Goal: Information Seeking & Learning: Find specific fact

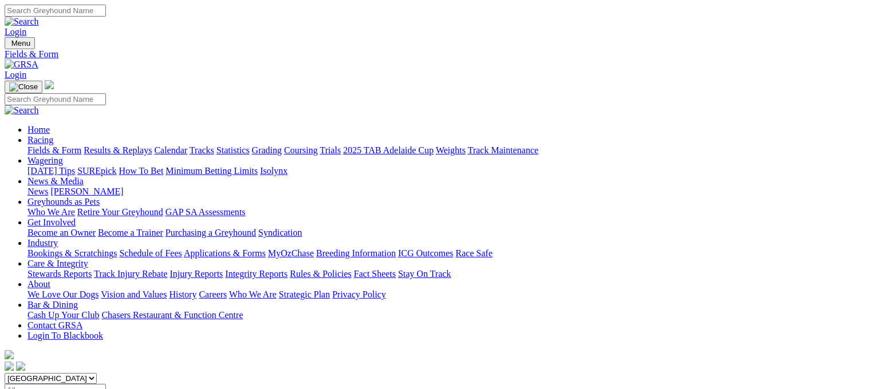
select select "QLD"
click at [77, 373] on select "[GEOGRAPHIC_DATA] [GEOGRAPHIC_DATA] [GEOGRAPHIC_DATA] [GEOGRAPHIC_DATA] [GEOGRA…" at bounding box center [51, 378] width 92 height 11
click at [250, 145] on link "Statistics" at bounding box center [232, 150] width 33 height 10
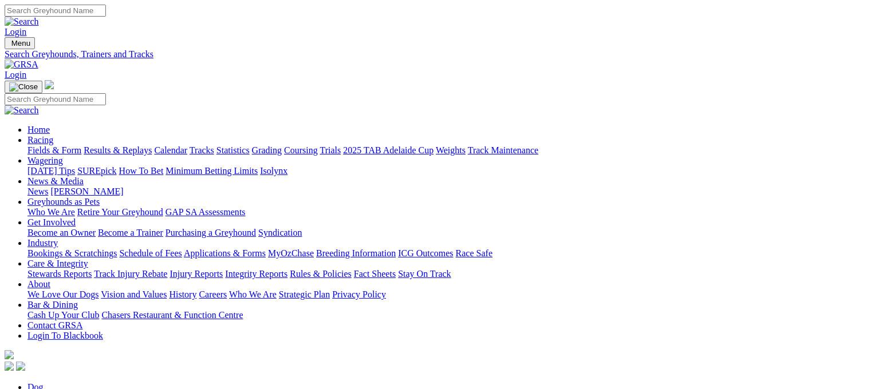
type input "smokey chipotle"
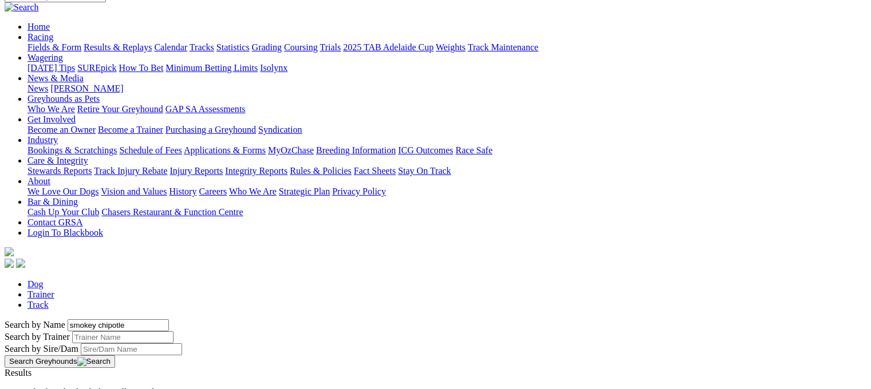
scroll to position [80, 0]
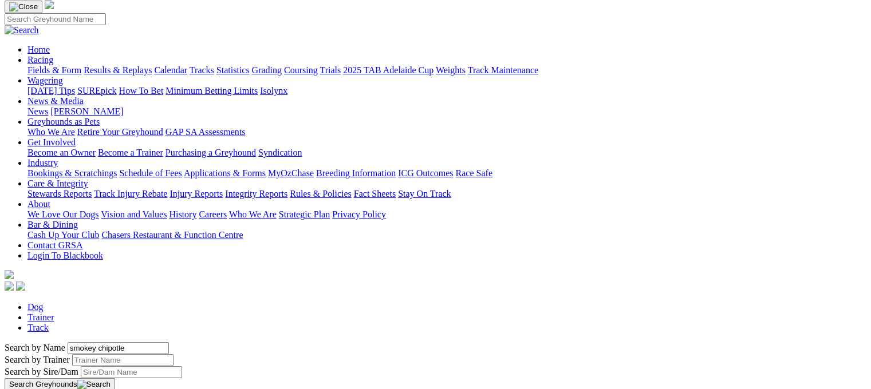
click at [54, 313] on link "Trainer" at bounding box center [40, 318] width 27 height 10
type input "tom tzouvelis"
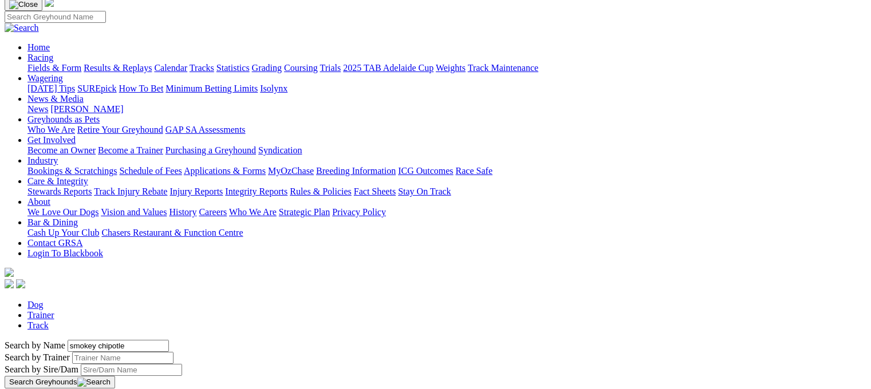
scroll to position [93, 0]
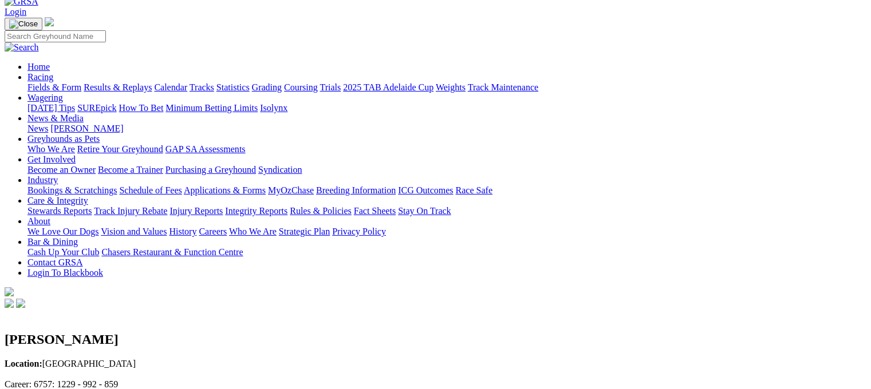
scroll to position [57, 0]
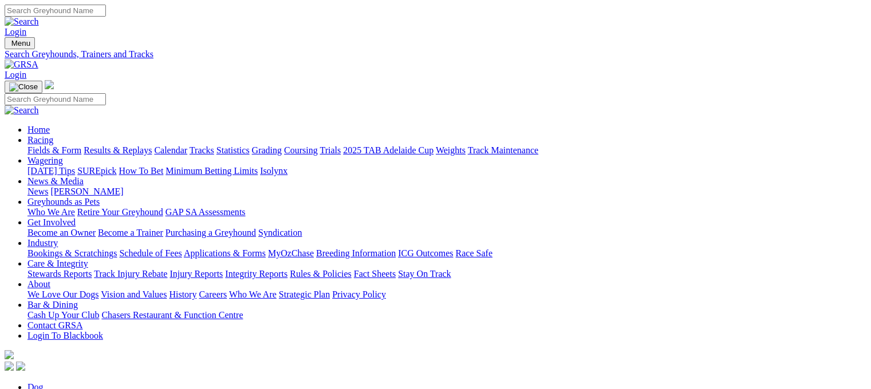
scroll to position [80, 0]
click at [97, 373] on select "[GEOGRAPHIC_DATA] [GEOGRAPHIC_DATA] [GEOGRAPHIC_DATA] [GEOGRAPHIC_DATA] [GEOGRA…" at bounding box center [51, 378] width 92 height 11
select select "QLD"
click at [77, 373] on select "[GEOGRAPHIC_DATA] [GEOGRAPHIC_DATA] [GEOGRAPHIC_DATA] [GEOGRAPHIC_DATA] [GEOGRA…" at bounding box center [51, 378] width 92 height 11
click at [250, 145] on link "Statistics" at bounding box center [232, 150] width 33 height 10
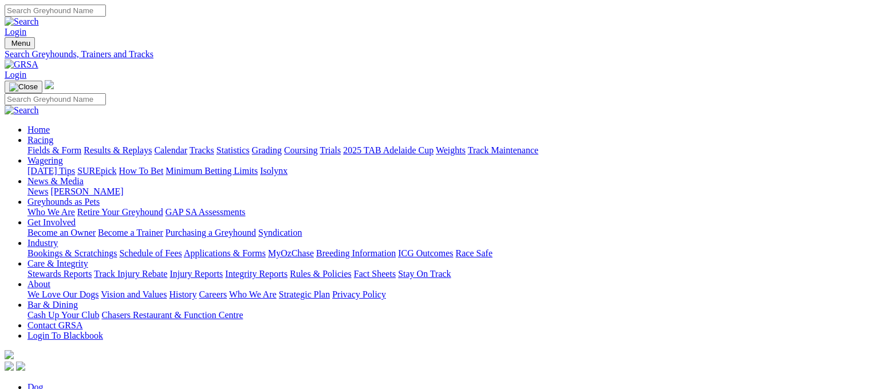
type input "smoky chipotle"
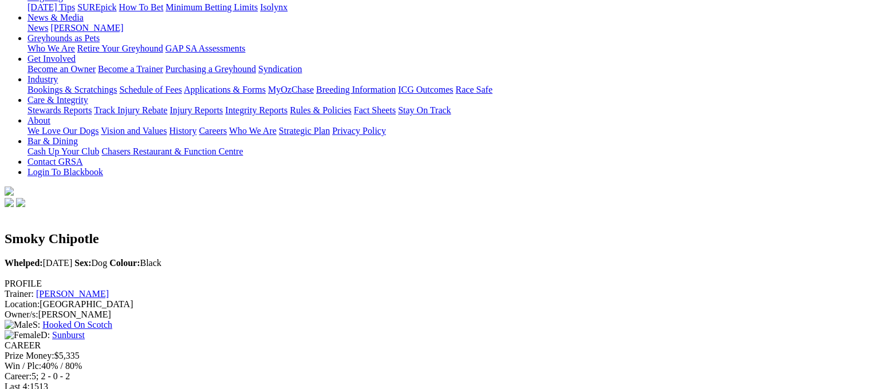
scroll to position [227, 0]
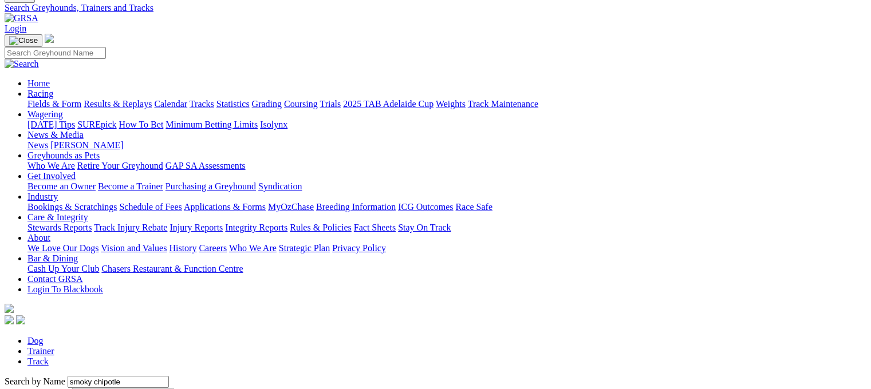
scroll to position [45, 0]
